Goal: Task Accomplishment & Management: Complete application form

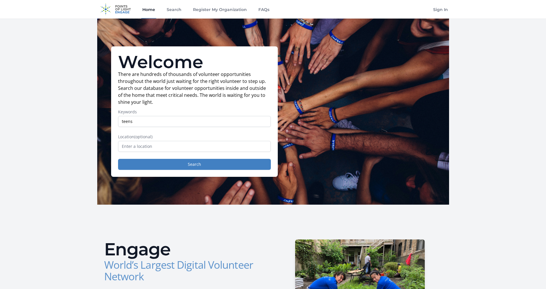
type input "teens"
click at [181, 146] on input "text" at bounding box center [194, 146] width 153 height 11
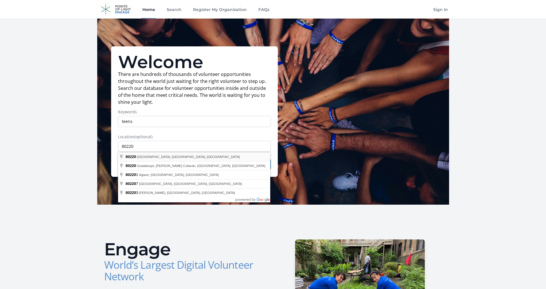
type input "Denver, CO 80220, USA"
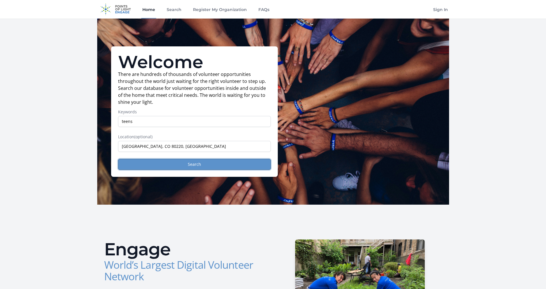
click at [170, 164] on button "Search" at bounding box center [194, 164] width 153 height 11
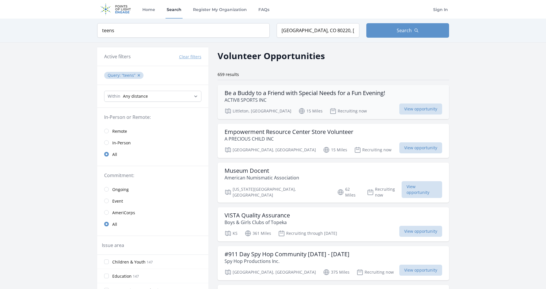
click at [273, 94] on h3 "Be a Buddy to a Friend with Special Needs for a Fun Evening!" at bounding box center [305, 92] width 161 height 7
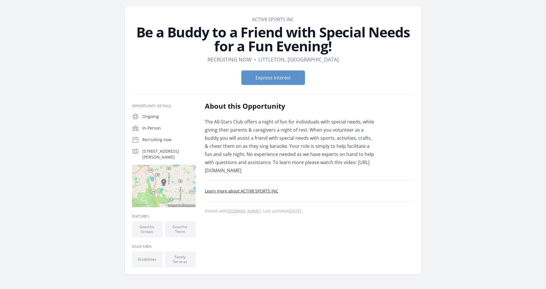
scroll to position [29, 0]
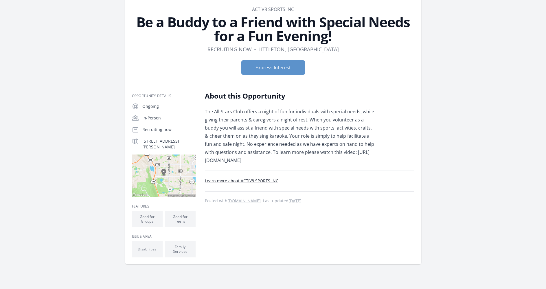
drag, startPoint x: 284, startPoint y: 160, endPoint x: 324, endPoint y: 160, distance: 40.5
click at [223, 159] on p "The All-Stars Club offers a night of fun for individuals with special needs, wh…" at bounding box center [289, 135] width 169 height 57
click at [284, 65] on button "Express Interest" at bounding box center [273, 67] width 64 height 14
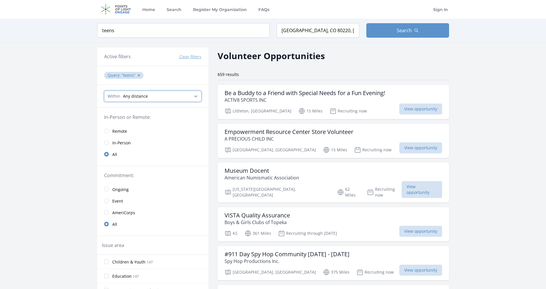
click at [194, 96] on select "Any distance , 5 Miles , 20 Miles , 50 Miles , 100 Miles" at bounding box center [152, 96] width 97 height 11
select select "8046"
click at [104, 91] on select "Any distance , 5 Miles , 20 Miles , 50 Miles , 100 Miles" at bounding box center [152, 96] width 97 height 11
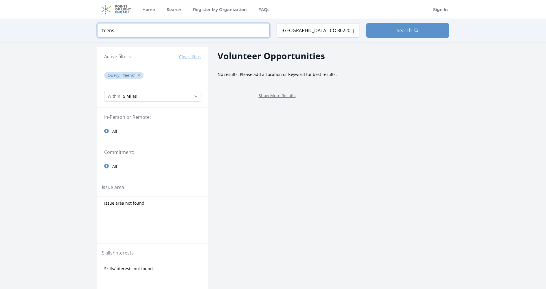
drag, startPoint x: 113, startPoint y: 31, endPoint x: 63, endPoint y: 29, distance: 50.7
click at [63, 29] on div "Keyword teens Location Denver, CO 80220, USA Search" at bounding box center [273, 31] width 546 height 24
click button "submit" at bounding box center [0, 0] width 0 height 0
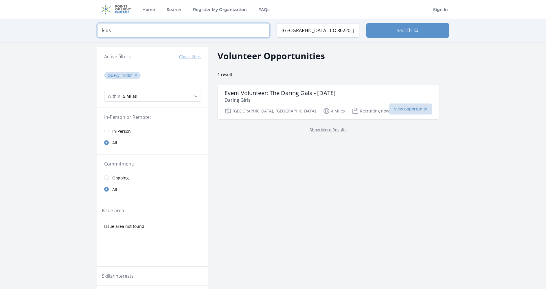
drag, startPoint x: 132, startPoint y: 32, endPoint x: 85, endPoint y: 29, distance: 47.9
click at [85, 29] on div "Keyword kids Location Denver, CO 80220, USA Search" at bounding box center [273, 31] width 546 height 24
type input "women"
click button "submit" at bounding box center [0, 0] width 0 height 0
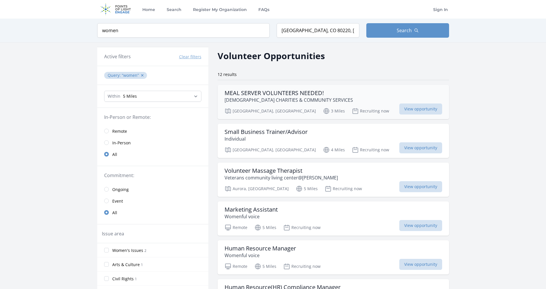
click at [266, 94] on h3 "MEAL SERVER VOLUNTEERS NEEDED!" at bounding box center [289, 92] width 129 height 7
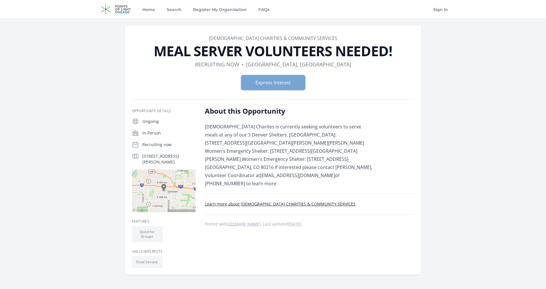
click at [273, 85] on button "Express Interest" at bounding box center [273, 82] width 64 height 14
click at [235, 201] on link "Learn more about CATHOLIC CHARITIES & COMMUNITY SERVICES" at bounding box center [280, 204] width 151 height 6
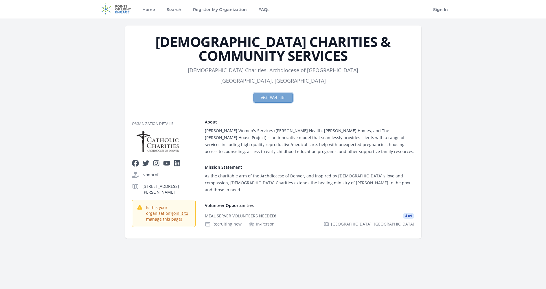
click at [283, 96] on link "Visit Website" at bounding box center [273, 98] width 39 height 10
